Goal: Transaction & Acquisition: Purchase product/service

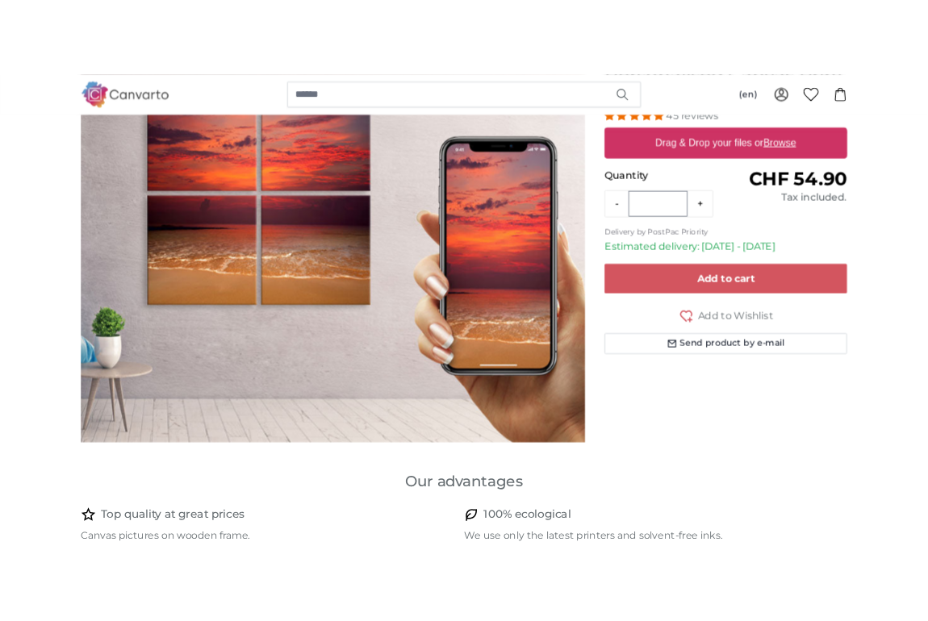
scroll to position [199, 0]
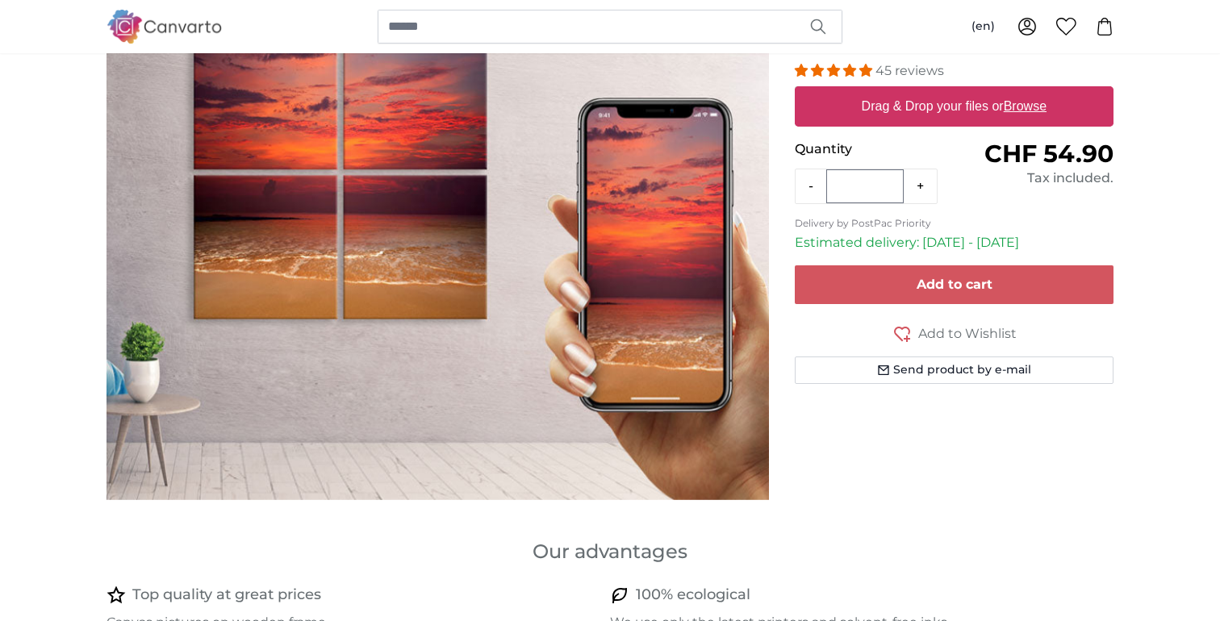
click at [1020, 104] on u "Browse" at bounding box center [1025, 106] width 43 height 14
click at [1020, 91] on input "Drag & Drop your files or Browse" at bounding box center [954, 88] width 319 height 5
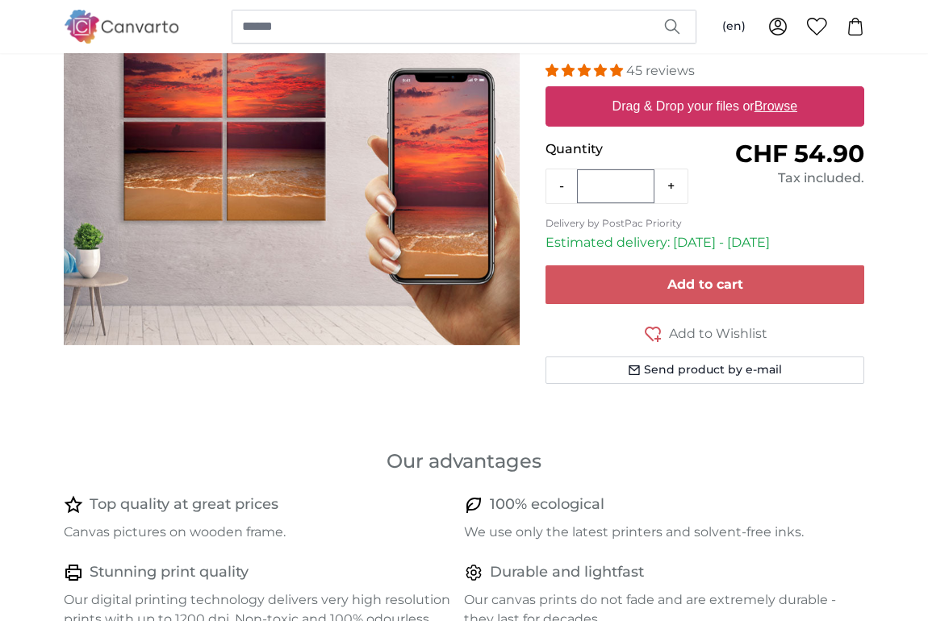
type input "**********"
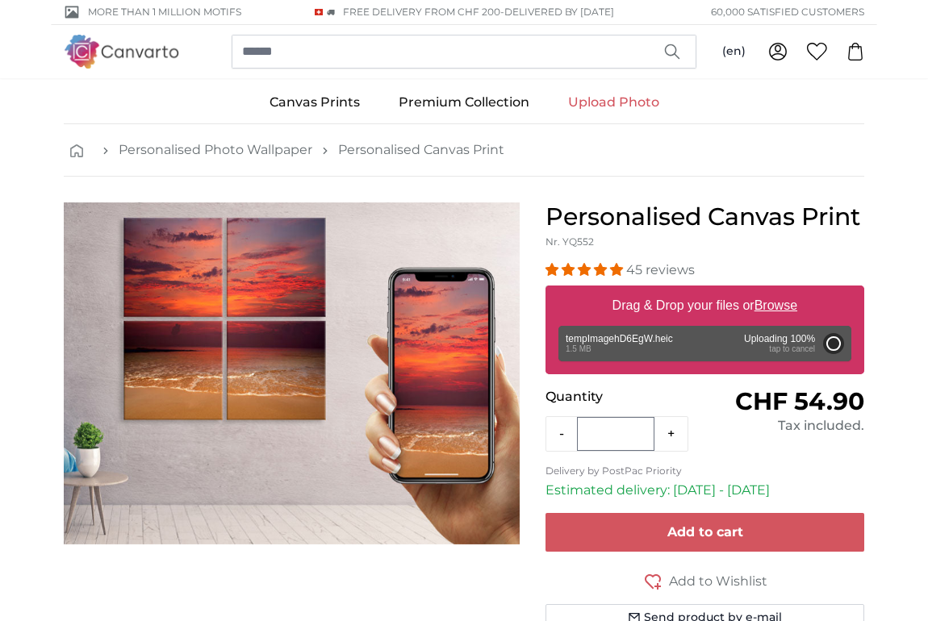
scroll to position [0, 0]
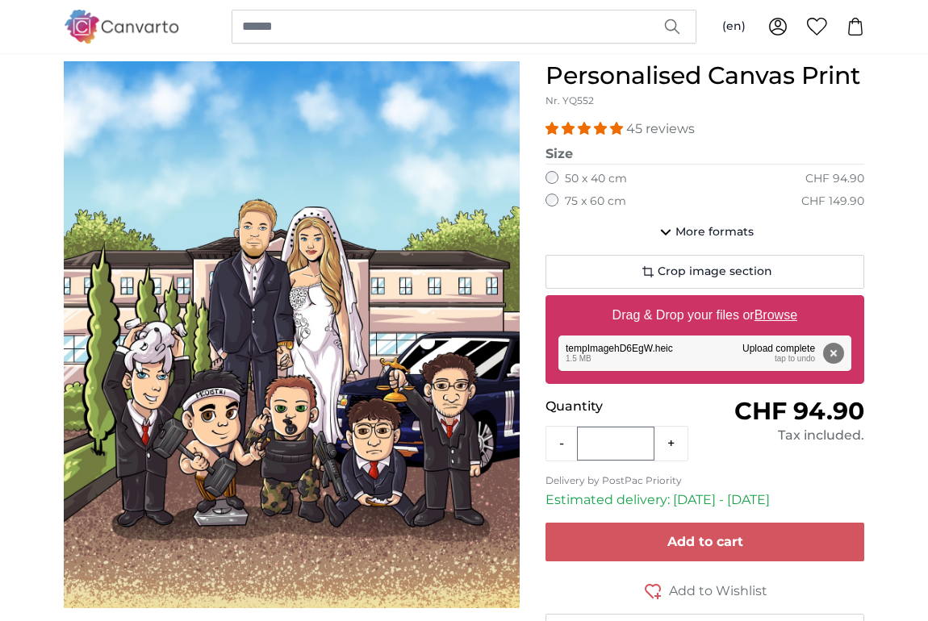
scroll to position [145, 0]
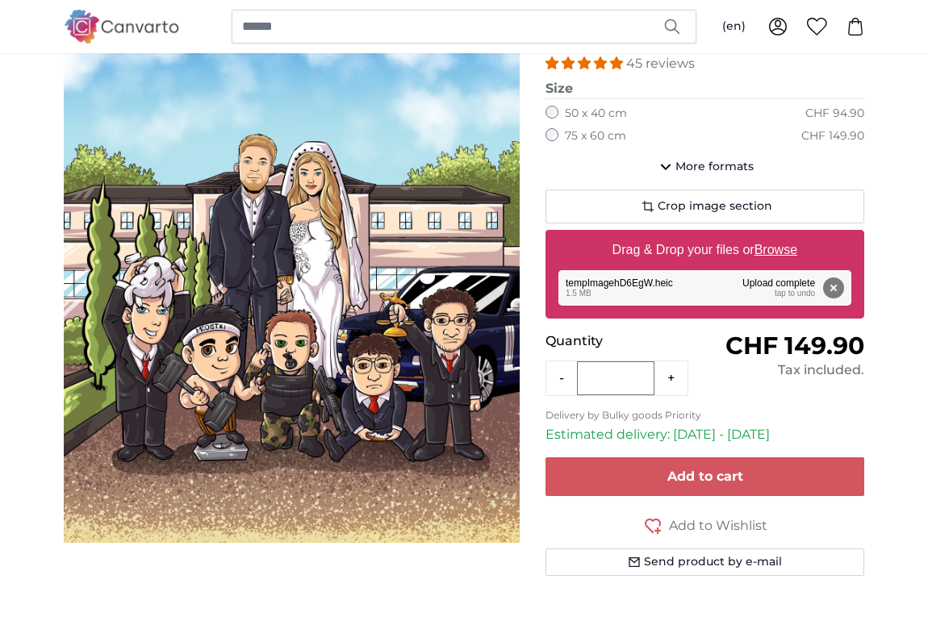
scroll to position [201, 0]
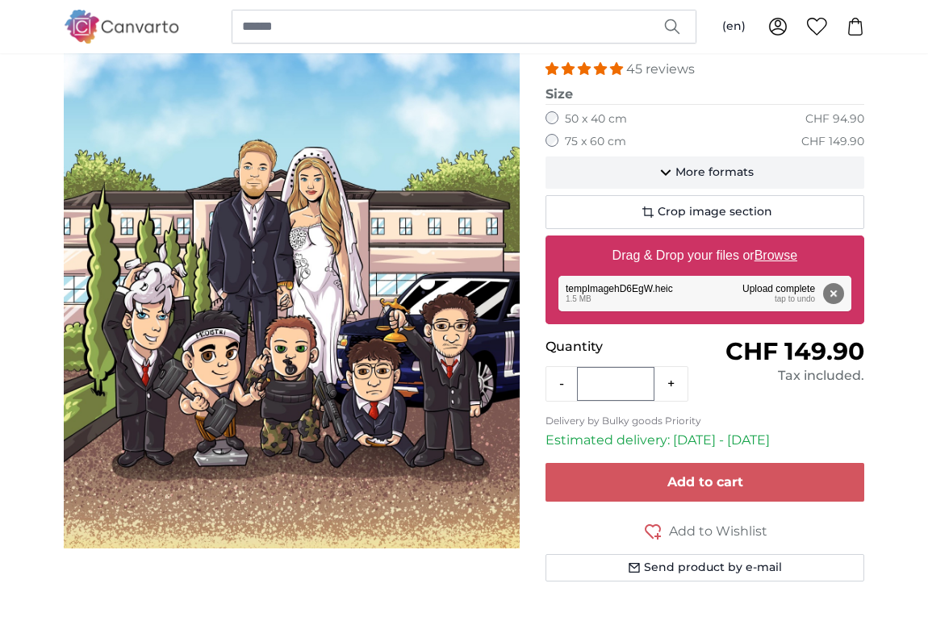
click at [696, 159] on button "More formats" at bounding box center [704, 173] width 319 height 32
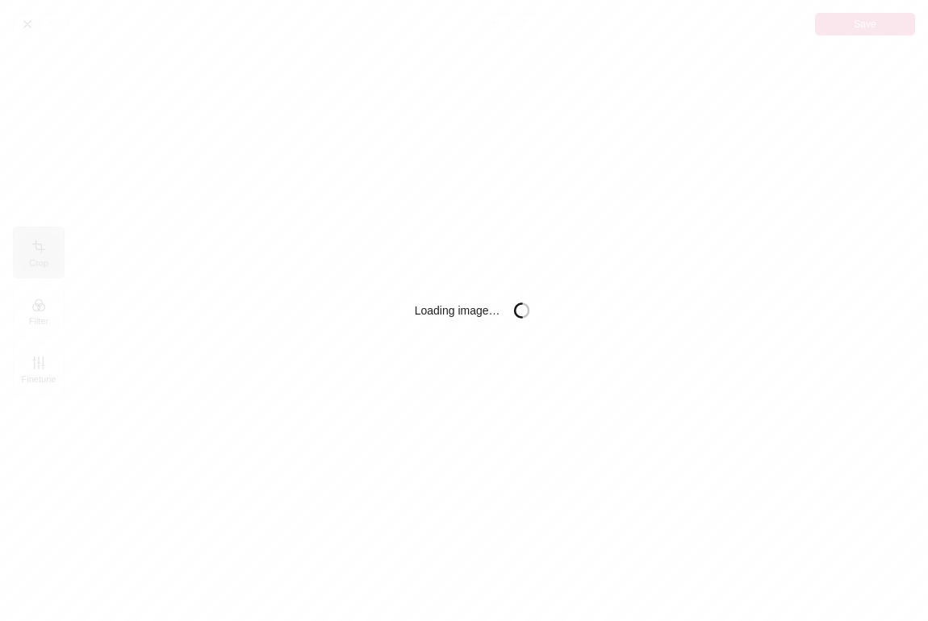
scroll to position [316, 0]
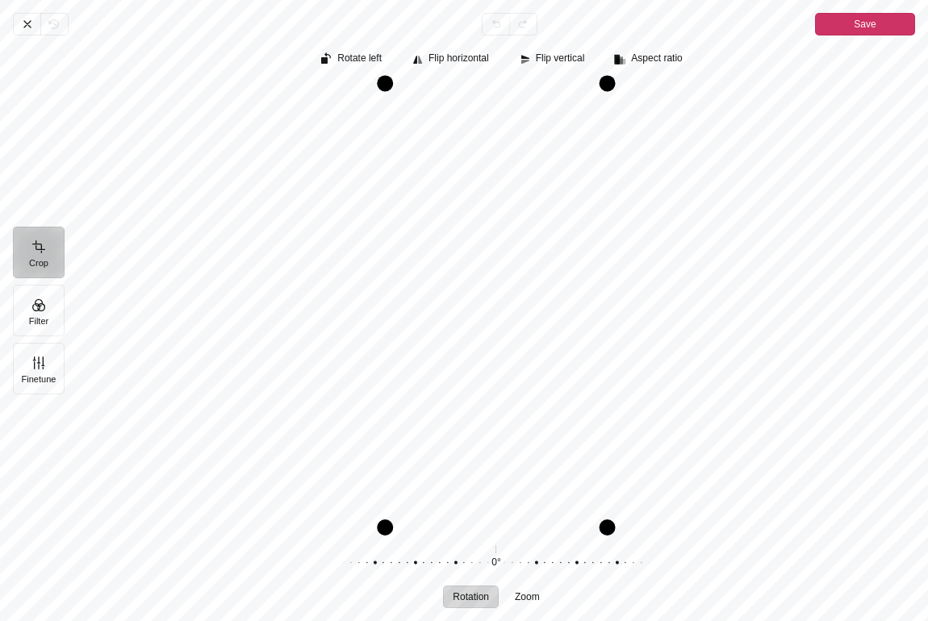
drag, startPoint x: 612, startPoint y: 84, endPoint x: 674, endPoint y: 123, distance: 73.2
click at [674, 123] on div "Pintura" at bounding box center [496, 306] width 838 height 444
click at [662, 59] on span "Aspect ratio" at bounding box center [656, 58] width 51 height 10
click at [658, 92] on span "2:1" at bounding box center [662, 94] width 19 height 17
click at [654, 59] on span "Aspect ratio" at bounding box center [656, 58] width 51 height 10
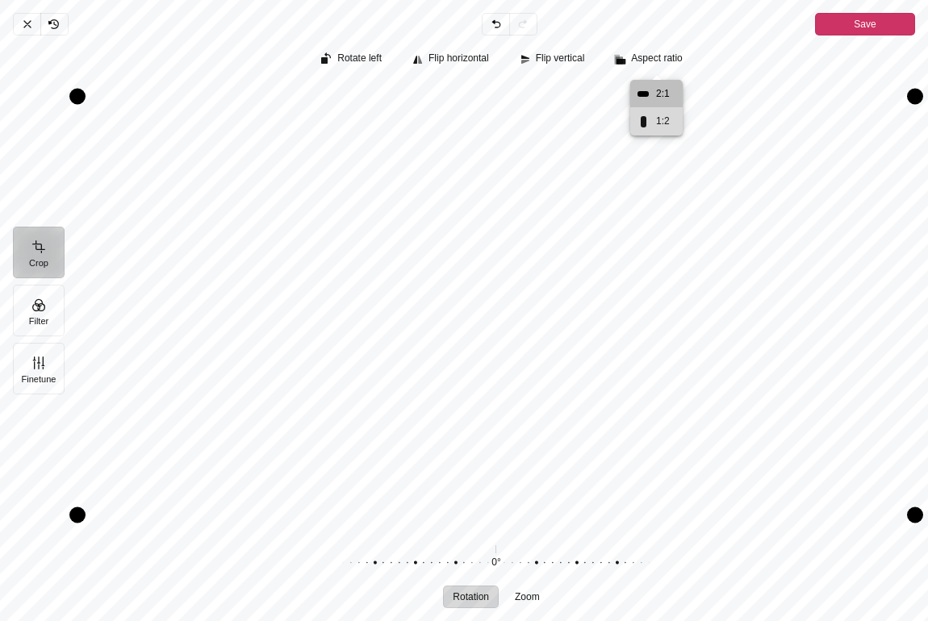
click at [654, 118] on span "1:2" at bounding box center [662, 121] width 19 height 17
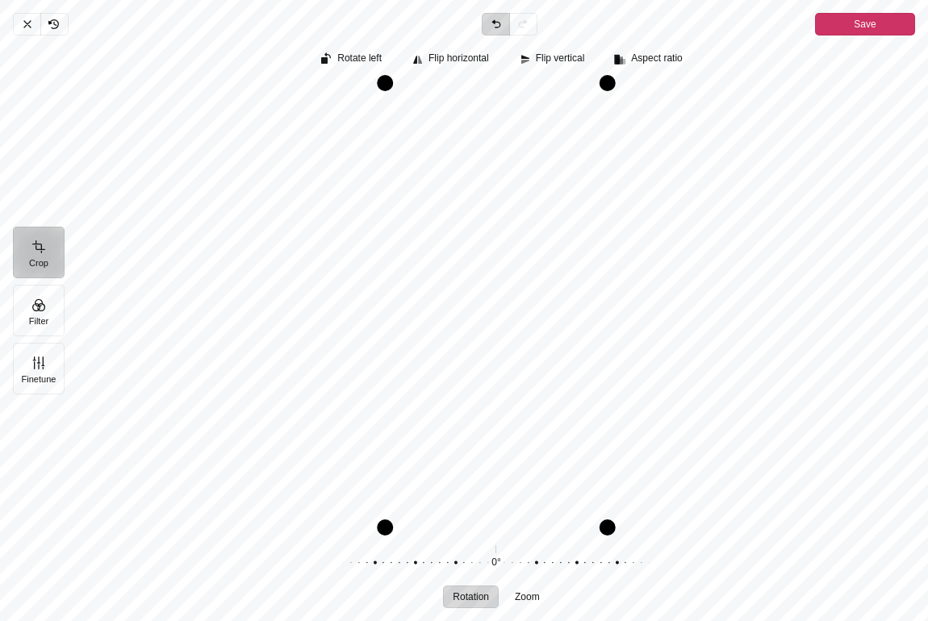
click at [492, 23] on icon "Pintura" at bounding box center [496, 24] width 13 height 13
click at [495, 28] on icon "Pintura" at bounding box center [496, 24] width 13 height 13
click at [24, 27] on icon "Pintura" at bounding box center [27, 24] width 13 height 13
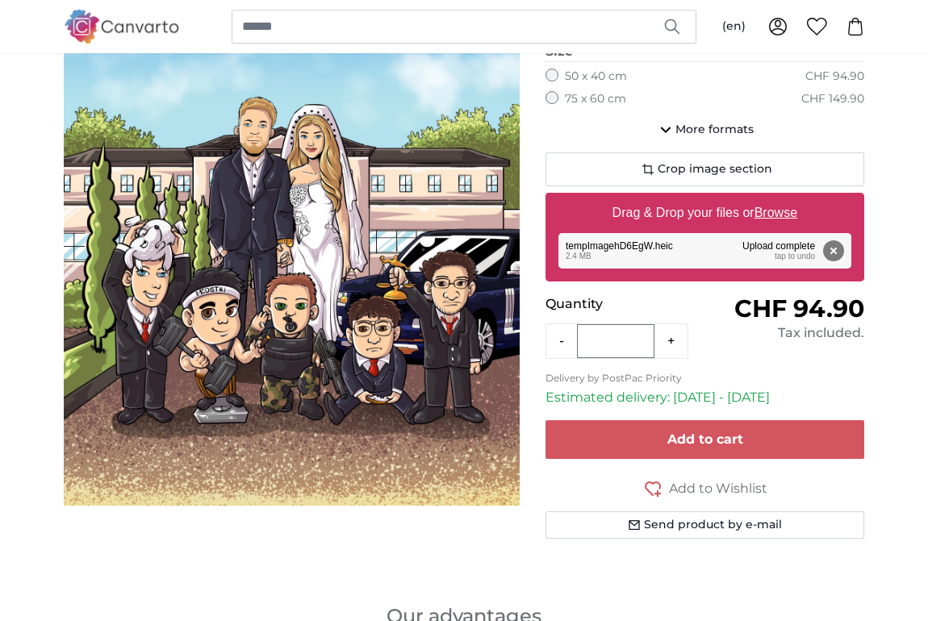
scroll to position [232, 0]
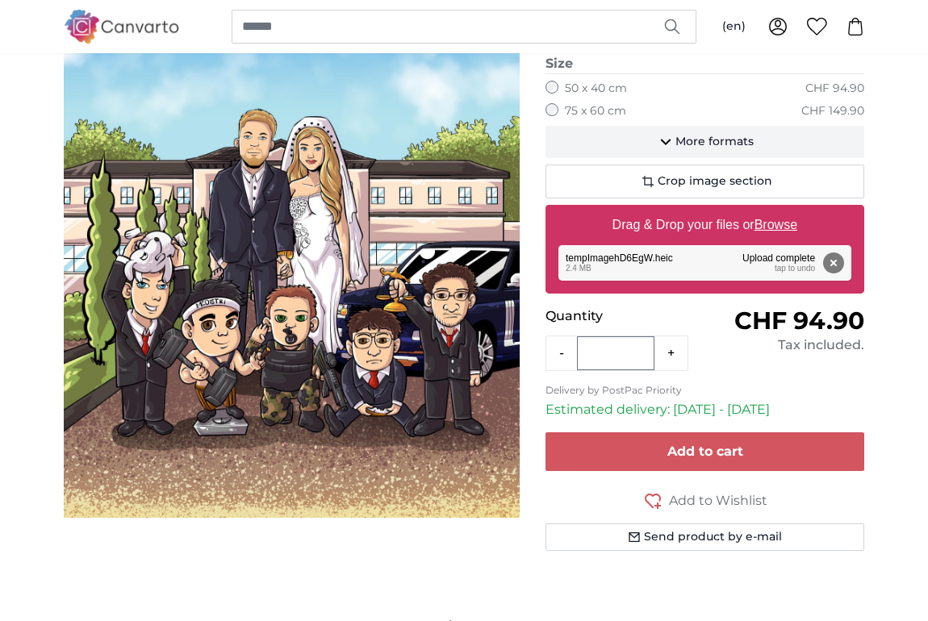
click at [671, 151] on button "More formats" at bounding box center [704, 142] width 319 height 32
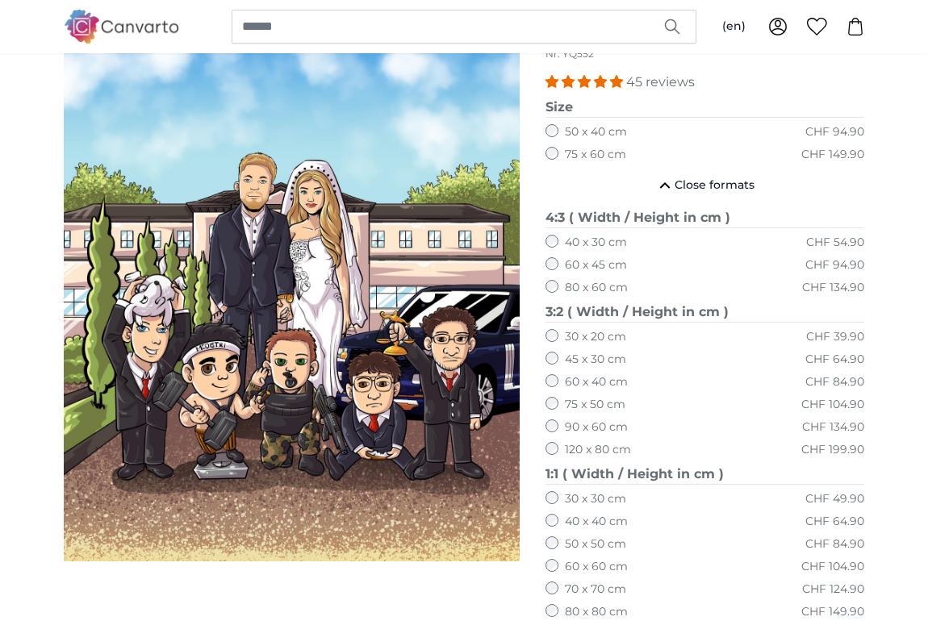
scroll to position [189, 0]
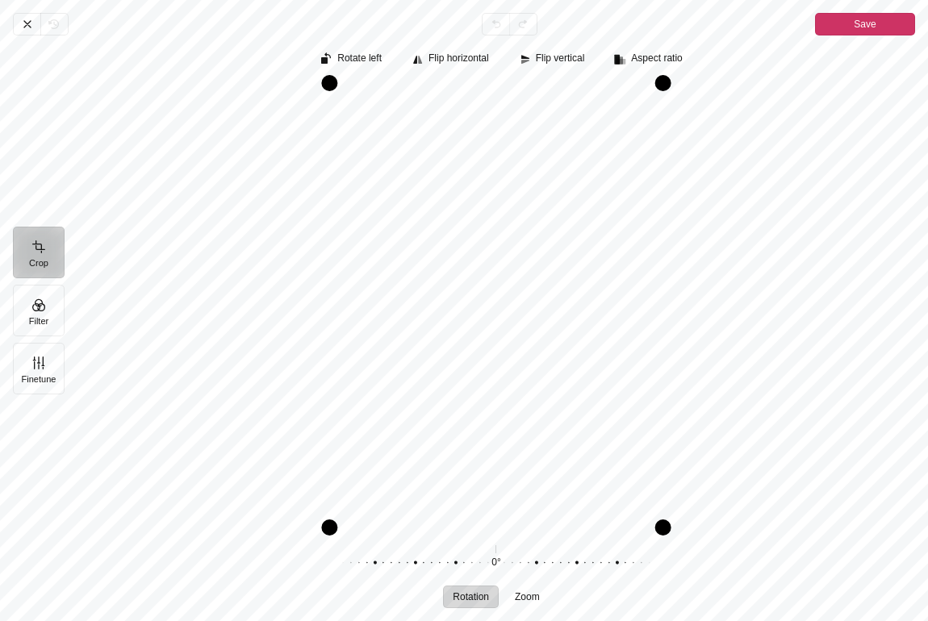
drag, startPoint x: 570, startPoint y: 292, endPoint x: 567, endPoint y: 320, distance: 27.6
click at [567, 320] on div "Pintura" at bounding box center [496, 306] width 838 height 444
click at [26, 19] on icon "Pintura" at bounding box center [27, 24] width 13 height 13
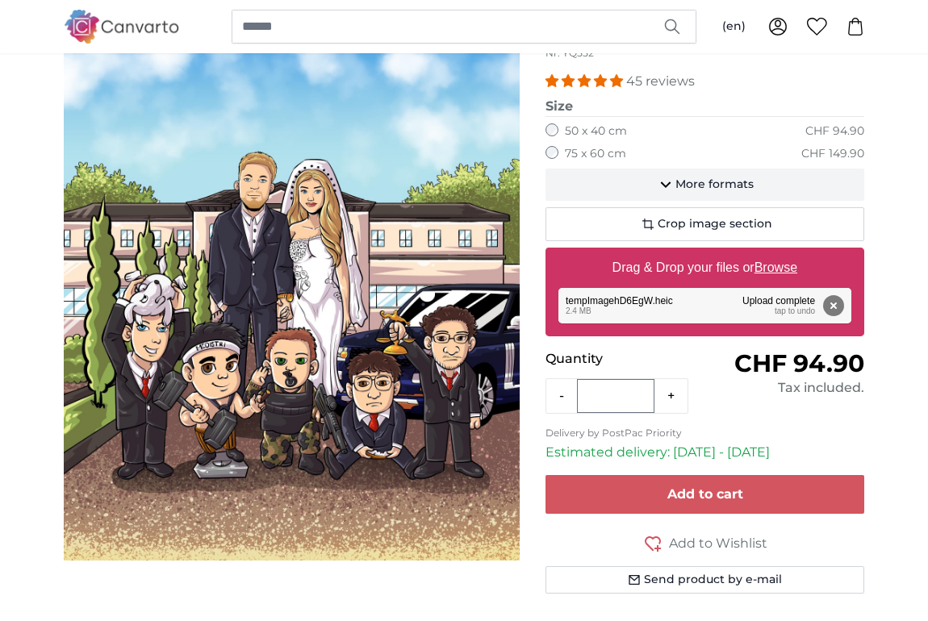
click at [680, 184] on span "More formats" at bounding box center [714, 185] width 78 height 16
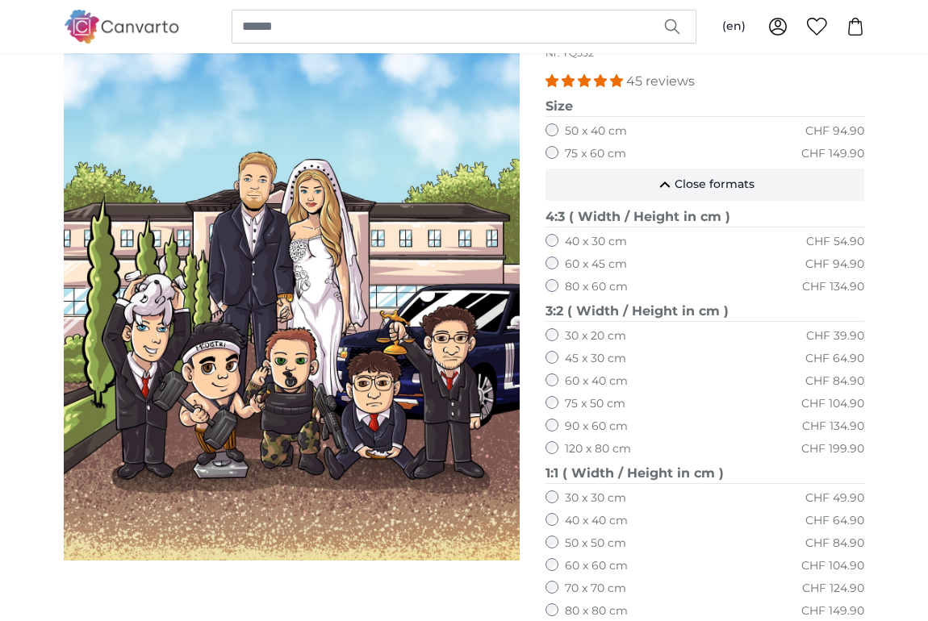
click at [686, 182] on span "Close formats" at bounding box center [715, 185] width 80 height 16
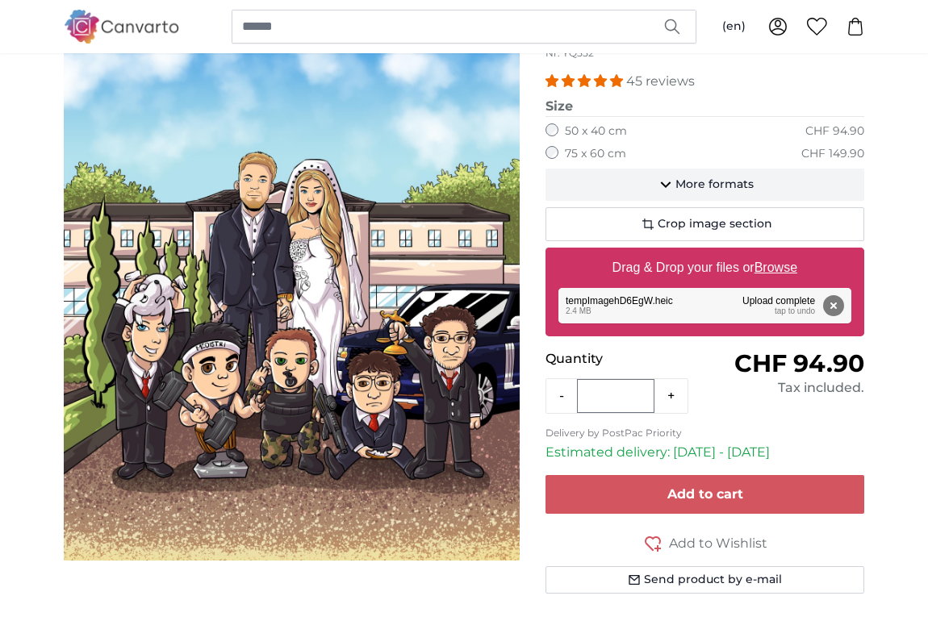
click at [686, 182] on span "More formats" at bounding box center [714, 185] width 78 height 16
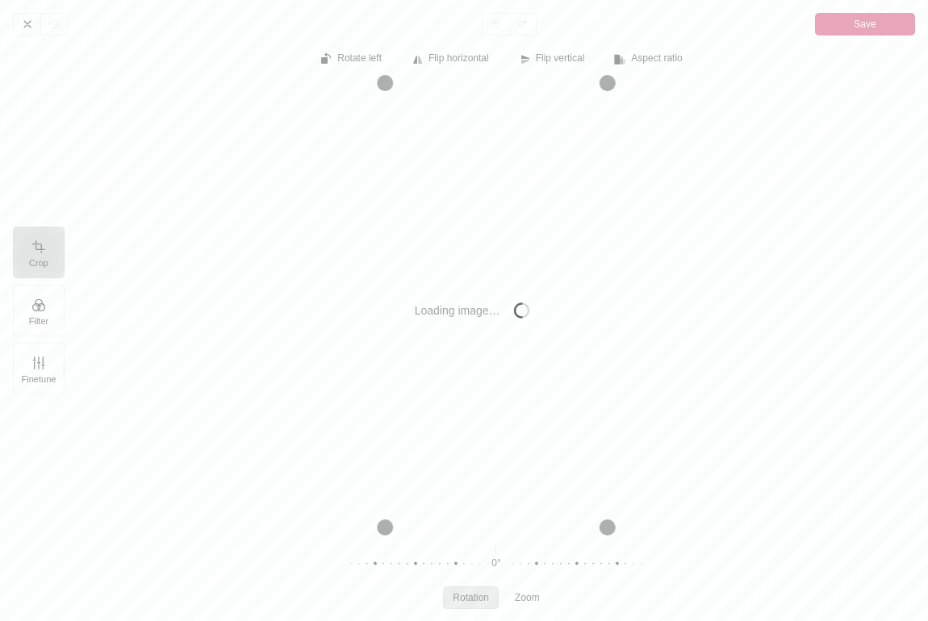
scroll to position [368, 0]
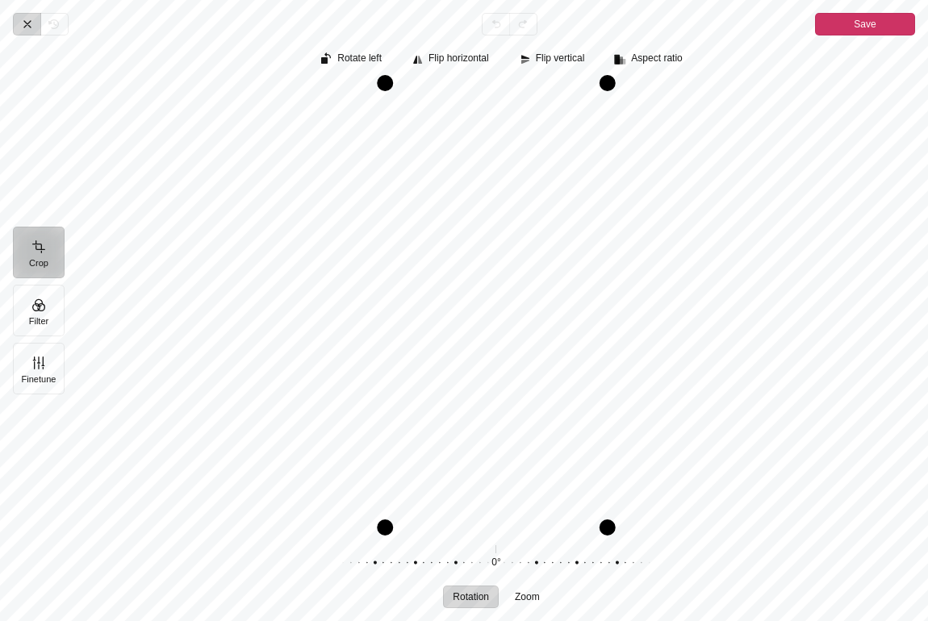
click at [24, 25] on icon "Pintura" at bounding box center [27, 24] width 13 height 13
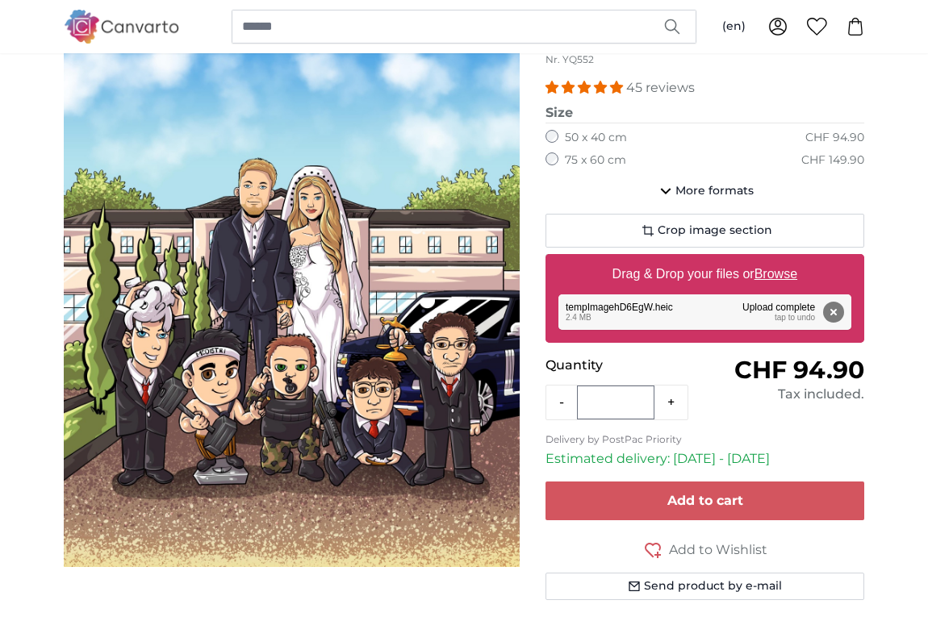
scroll to position [172, 0]
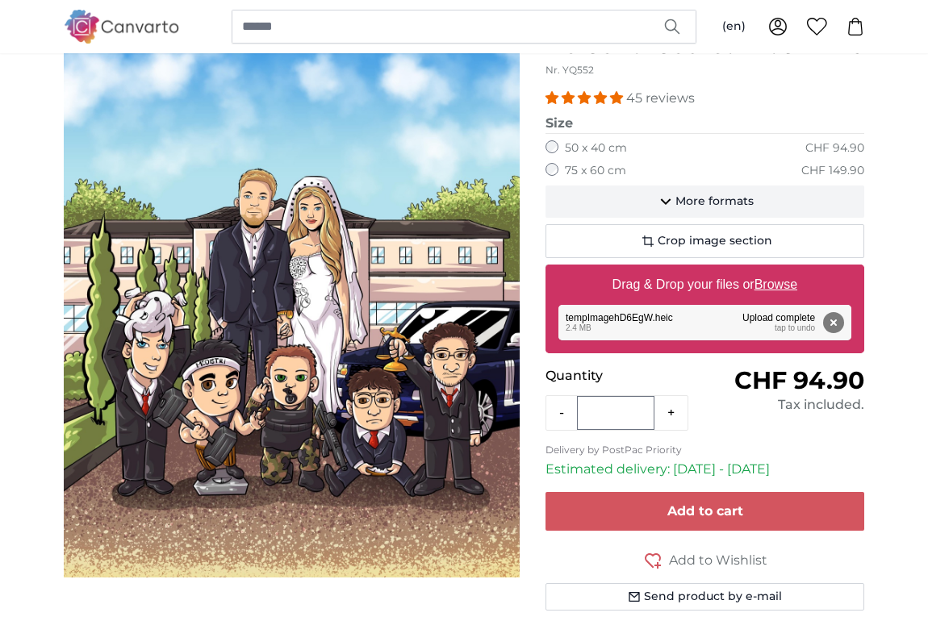
click at [664, 207] on icon "button" at bounding box center [665, 201] width 19 height 19
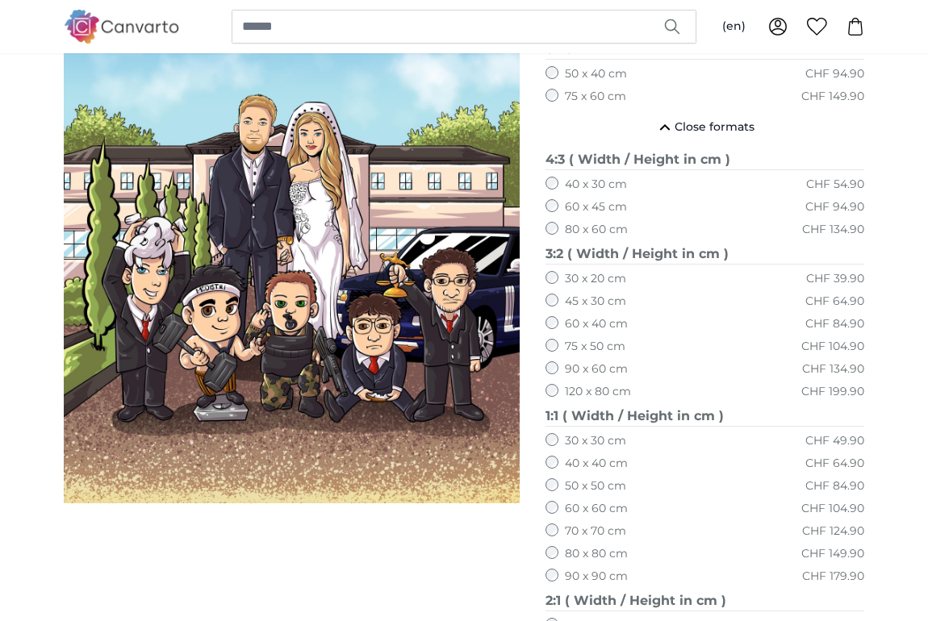
scroll to position [255, 0]
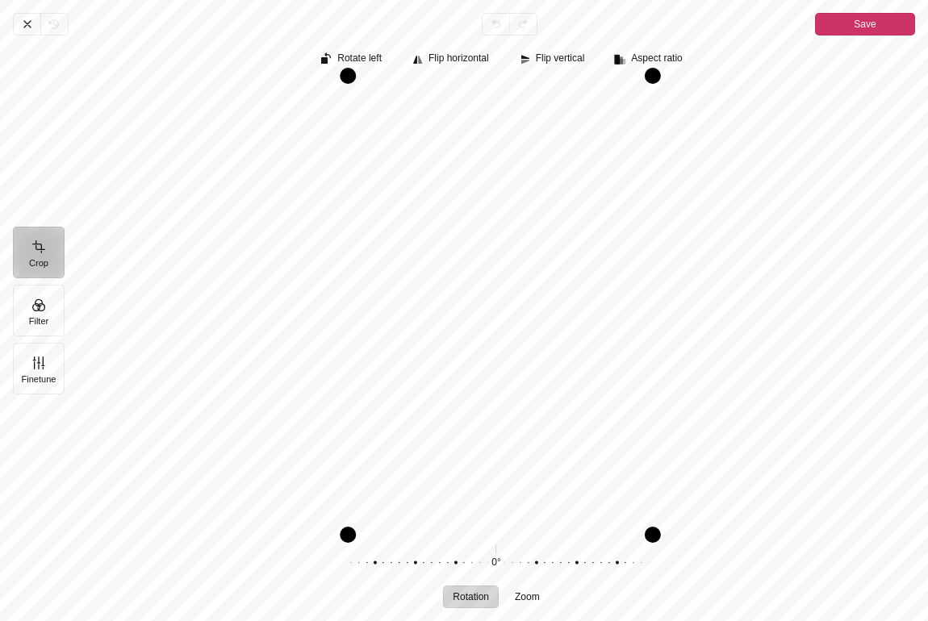
drag, startPoint x: 647, startPoint y: 320, endPoint x: 722, endPoint y: 326, distance: 75.3
click at [722, 326] on div "Pintura" at bounding box center [496, 306] width 838 height 444
click at [27, 22] on icon "Pintura" at bounding box center [27, 24] width 13 height 13
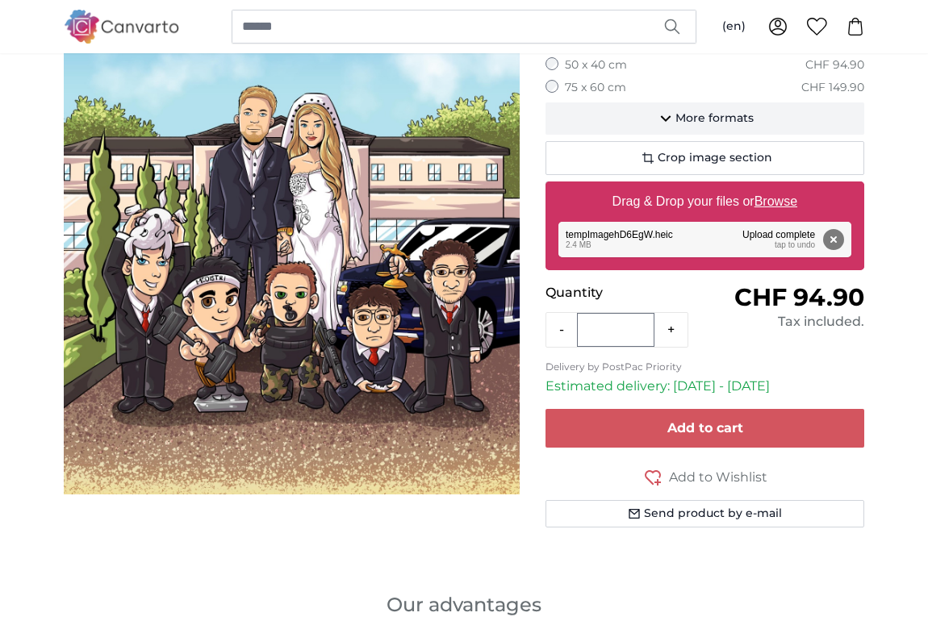
click at [678, 119] on span "More formats" at bounding box center [714, 119] width 78 height 16
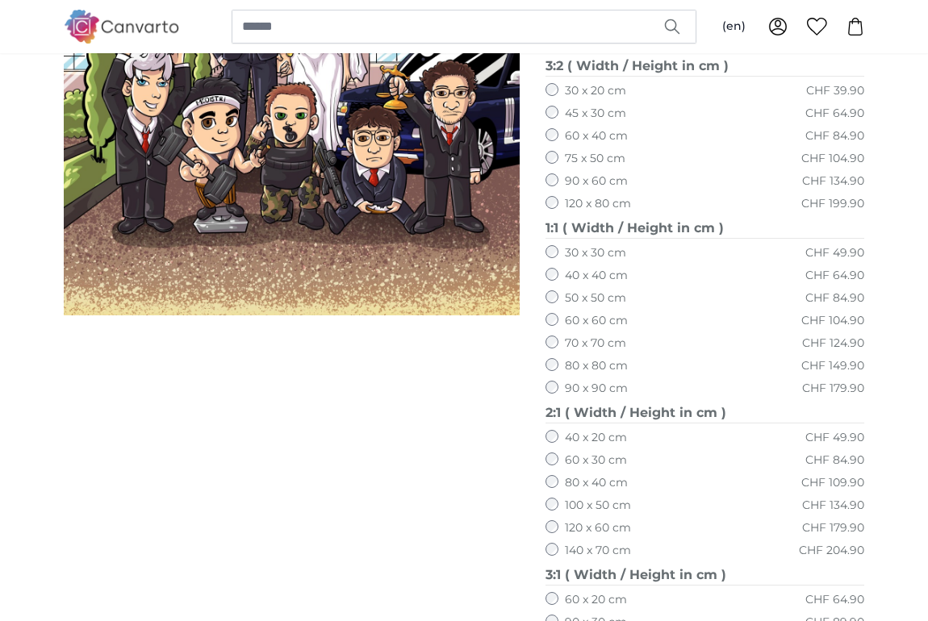
scroll to position [291, 0]
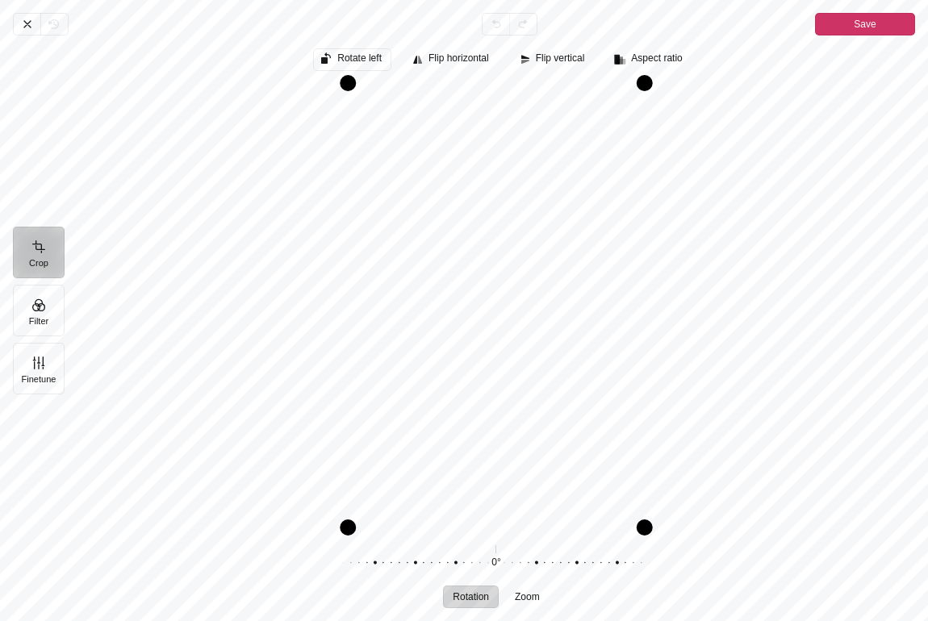
click at [371, 63] on span "Rotate left" at bounding box center [359, 58] width 44 height 10
click at [368, 56] on span "Rotate left" at bounding box center [359, 58] width 44 height 10
click at [379, 54] on button "Rotate left" at bounding box center [352, 59] width 78 height 23
click at [666, 60] on span "Aspect ratio" at bounding box center [656, 58] width 51 height 10
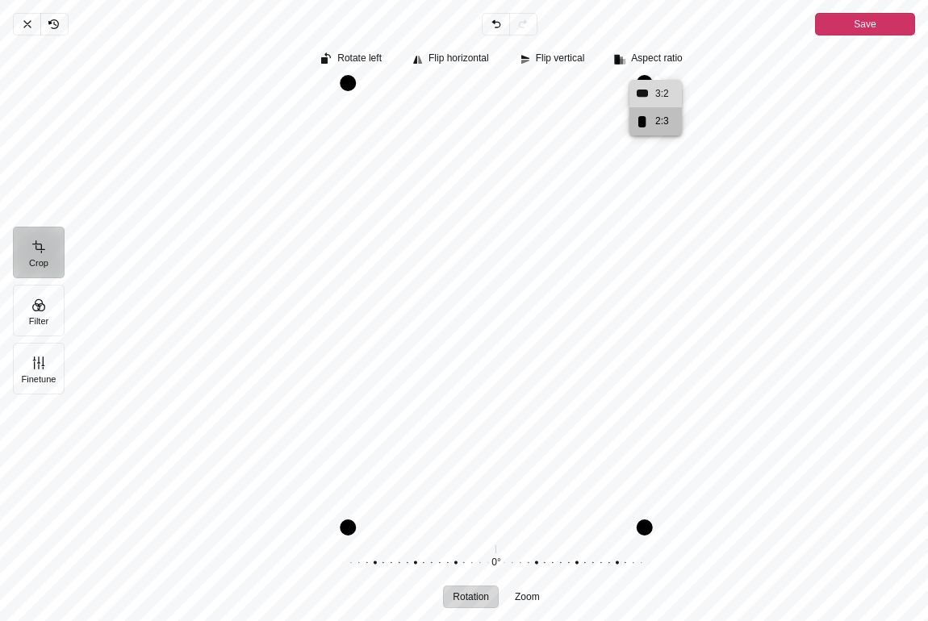
click at [658, 86] on span "3:2" at bounding box center [661, 94] width 19 height 17
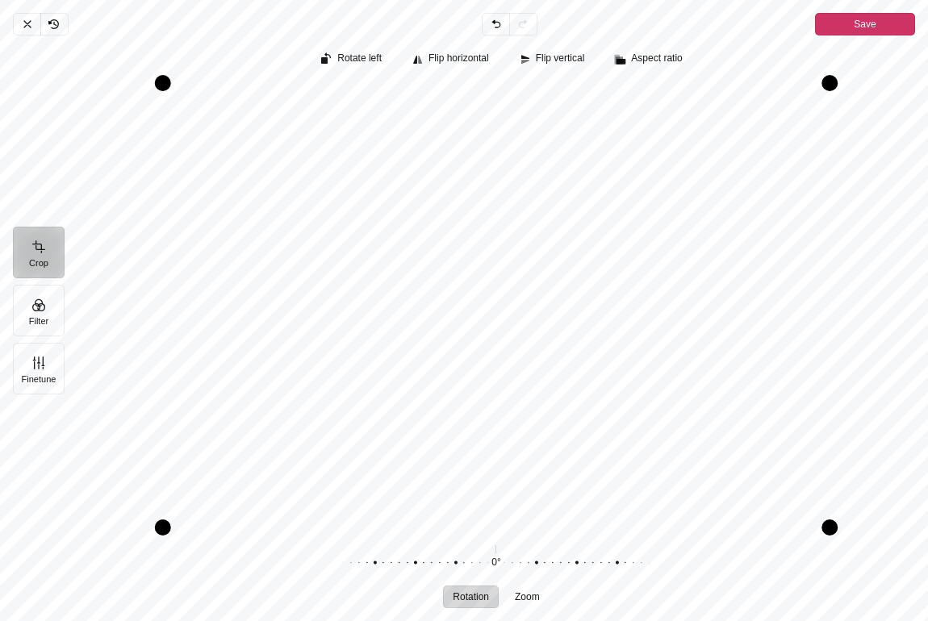
drag, startPoint x: 675, startPoint y: 246, endPoint x: 675, endPoint y: 225, distance: 21.0
click at [675, 225] on div "Pintura" at bounding box center [496, 306] width 838 height 444
drag, startPoint x: 749, startPoint y: 286, endPoint x: 779, endPoint y: 286, distance: 29.9
click at [779, 286] on div "Pintura" at bounding box center [496, 306] width 838 height 444
click at [637, 61] on span "Aspect ratio" at bounding box center [656, 58] width 51 height 10
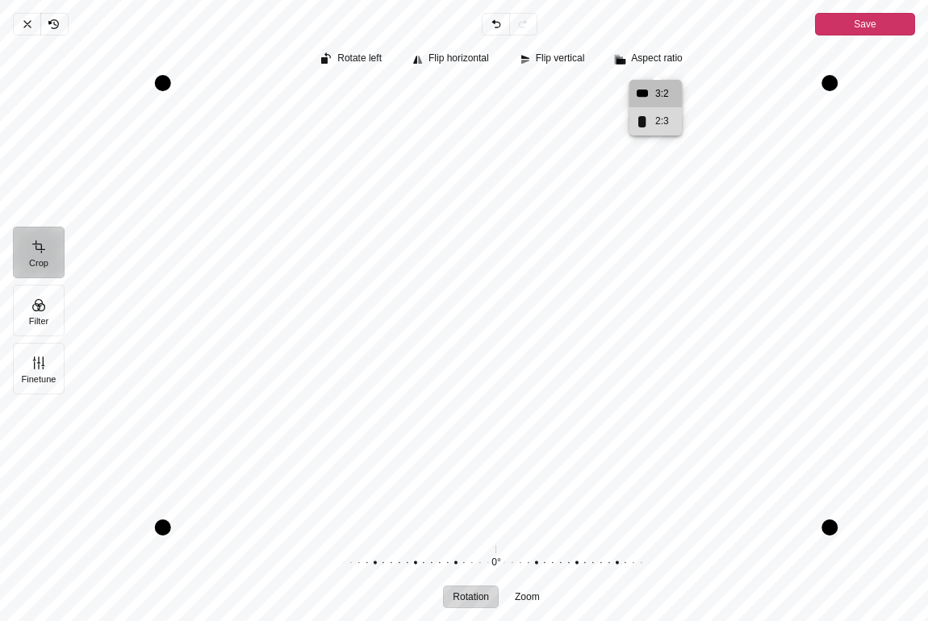
click at [648, 132] on span "2:3" at bounding box center [655, 120] width 52 height 27
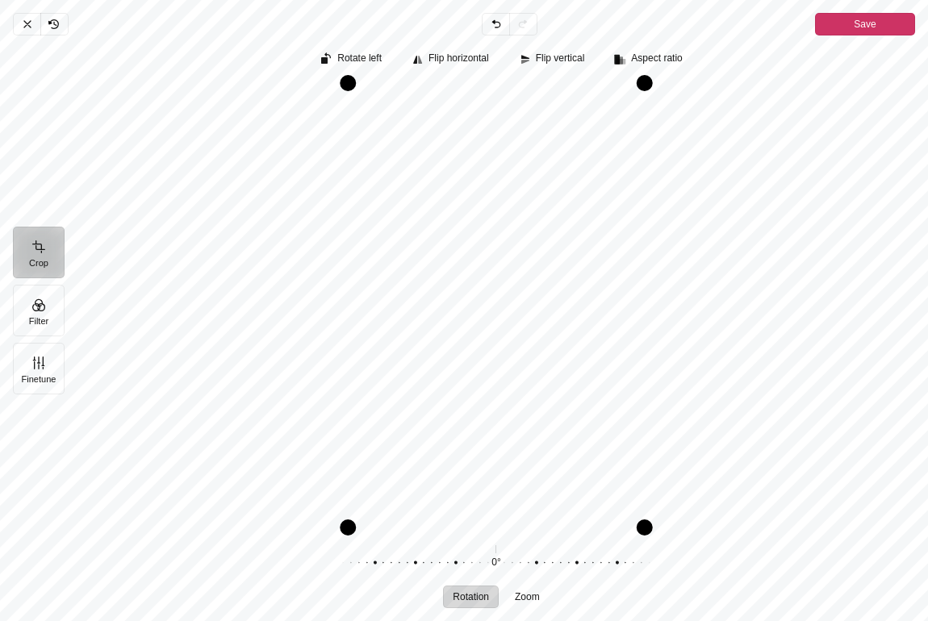
drag, startPoint x: 607, startPoint y: 165, endPoint x: 618, endPoint y: 164, distance: 11.3
click at [618, 164] on div "Pintura" at bounding box center [496, 306] width 838 height 444
drag, startPoint x: 618, startPoint y: 164, endPoint x: 608, endPoint y: 164, distance: 10.5
click at [608, 164] on div "Pintura" at bounding box center [496, 306] width 838 height 444
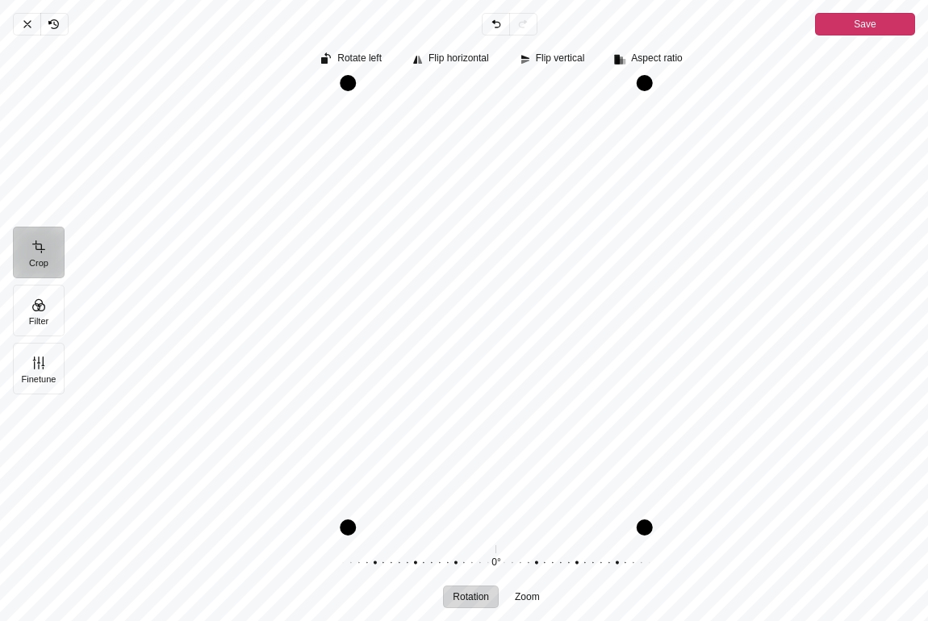
click at [730, 202] on div "Pintura" at bounding box center [496, 306] width 838 height 444
drag, startPoint x: 639, startPoint y: 201, endPoint x: 672, endPoint y: 202, distance: 33.1
click at [672, 202] on div "Pintura" at bounding box center [496, 306] width 838 height 444
click at [607, 202] on div "Pintura" at bounding box center [496, 306] width 838 height 444
click at [23, 19] on icon "Pintura" at bounding box center [27, 24] width 13 height 13
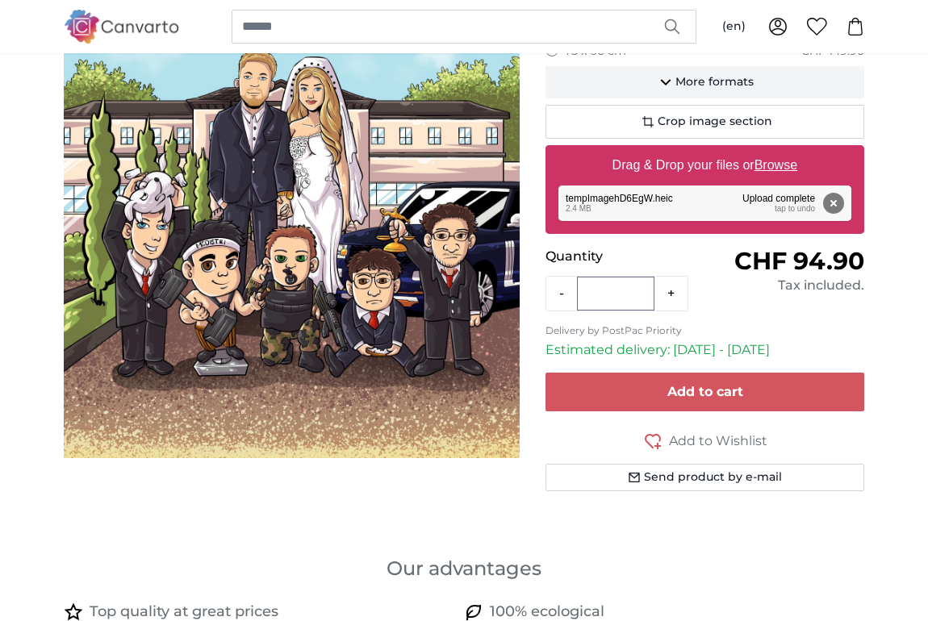
click at [693, 78] on span "More formats" at bounding box center [714, 82] width 78 height 16
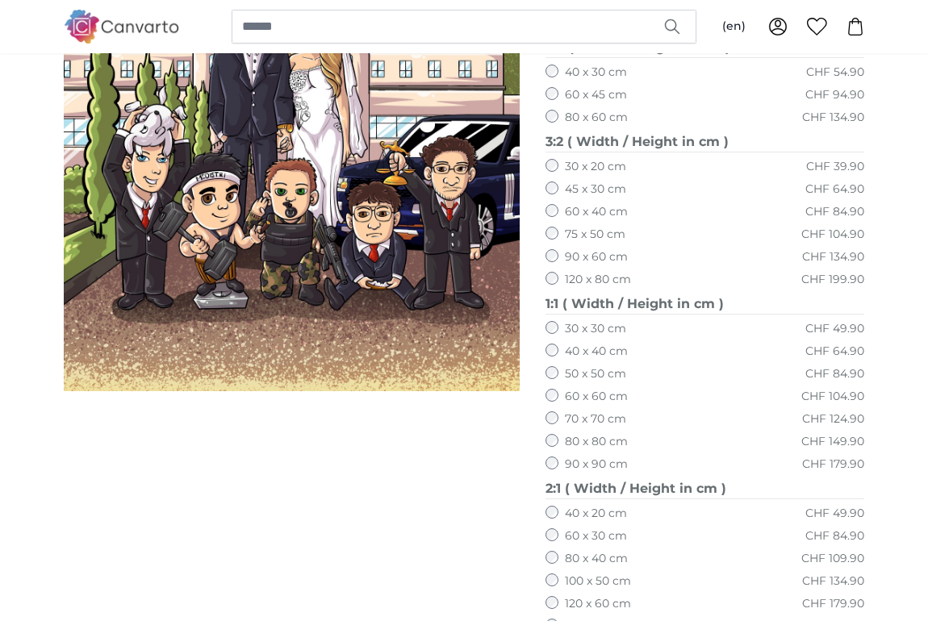
scroll to position [377, 0]
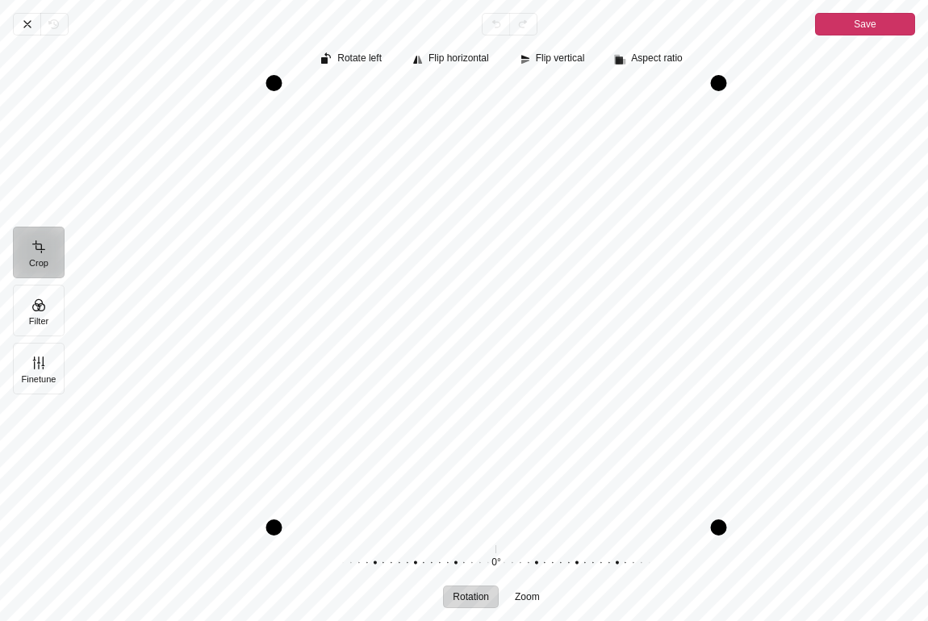
click at [869, 22] on span "Save" at bounding box center [865, 24] width 22 height 19
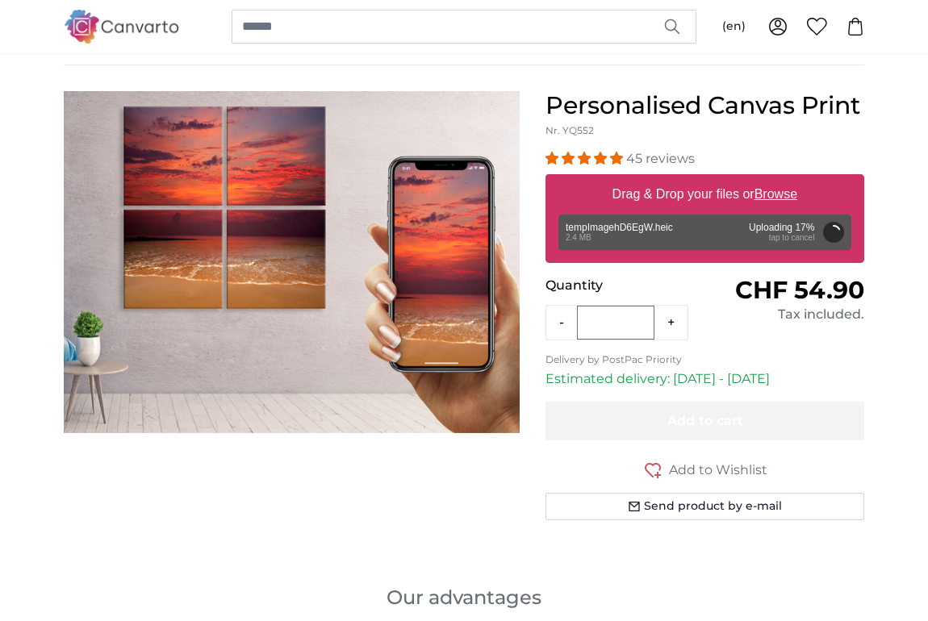
scroll to position [112, 0]
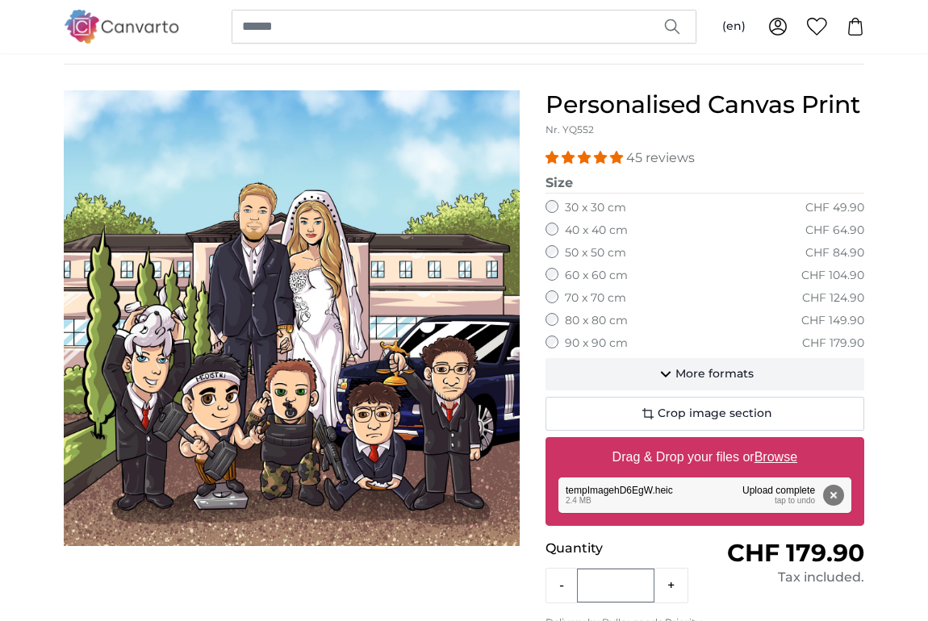
click at [712, 370] on span "More formats" at bounding box center [714, 374] width 78 height 16
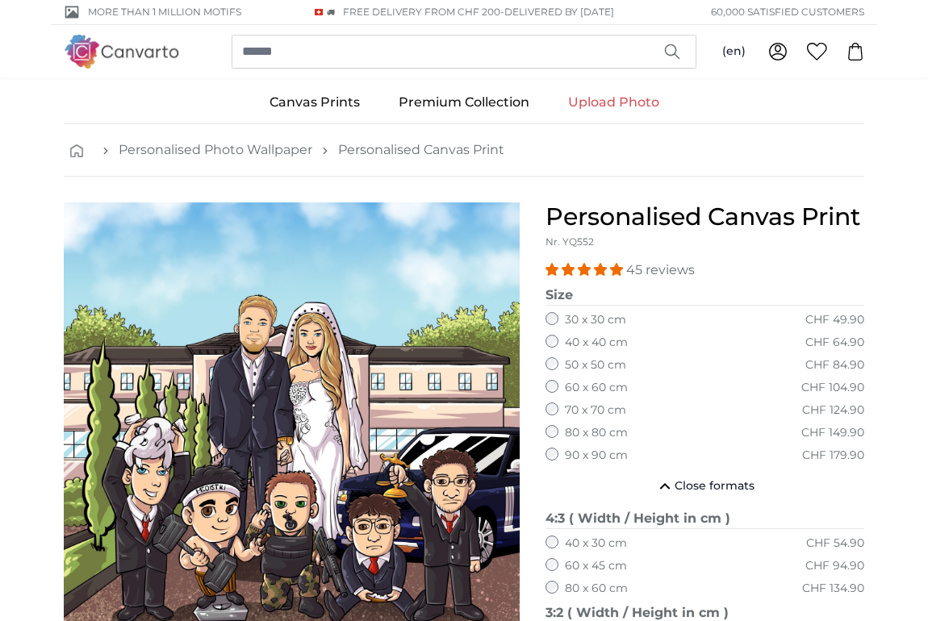
click at [618, 104] on link "Upload Photo" at bounding box center [614, 102] width 130 height 42
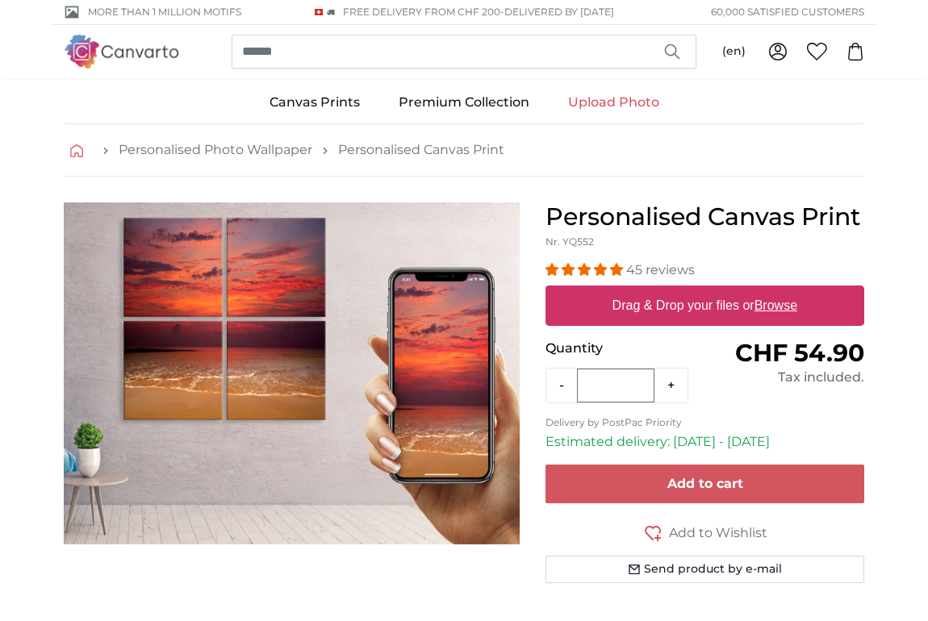
click at [77, 154] on icon "breadcrumbs" at bounding box center [76, 150] width 13 height 13
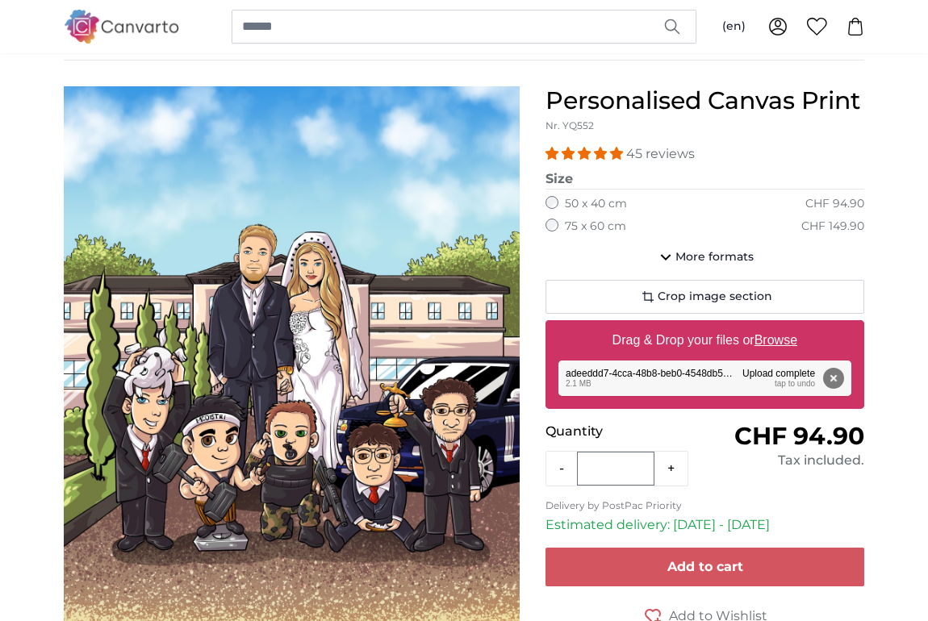
scroll to position [132, 0]
